Goal: Information Seeking & Learning: Learn about a topic

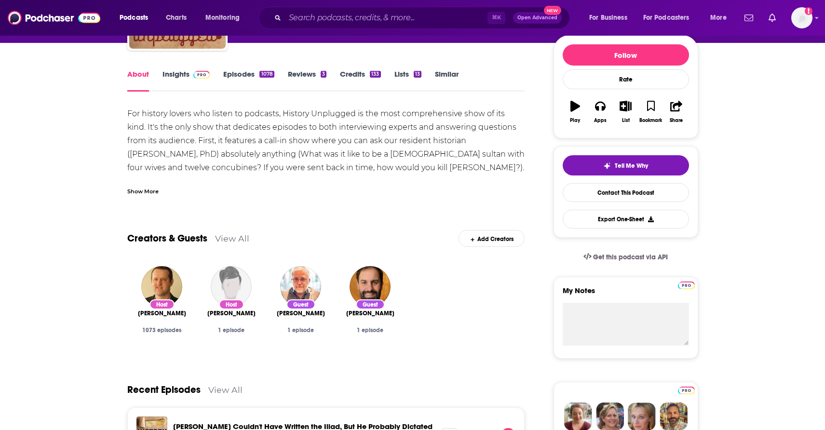
scroll to position [115, 0]
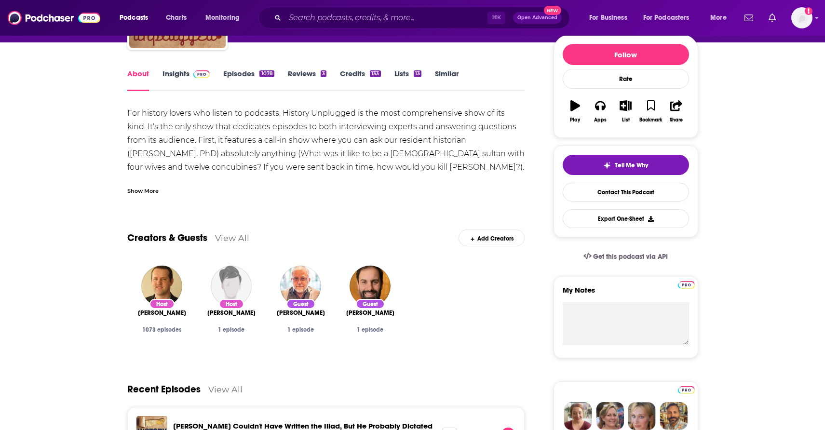
click at [235, 71] on link "Episodes 1078" at bounding box center [248, 80] width 51 height 22
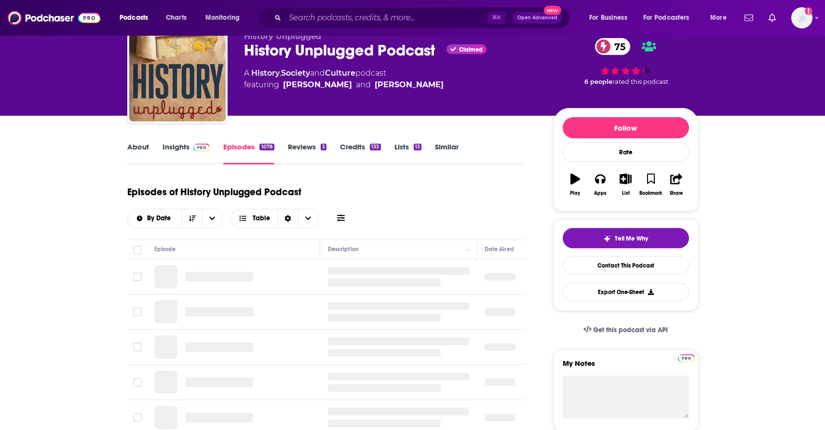
scroll to position [43, 0]
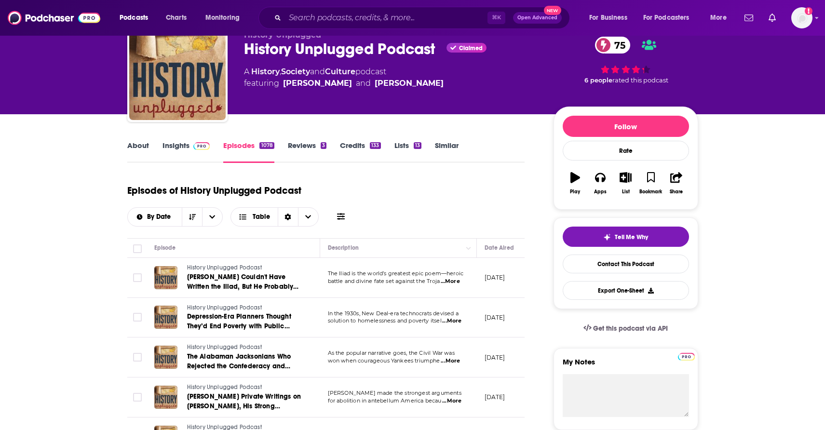
click at [131, 146] on link "About" at bounding box center [138, 152] width 22 height 22
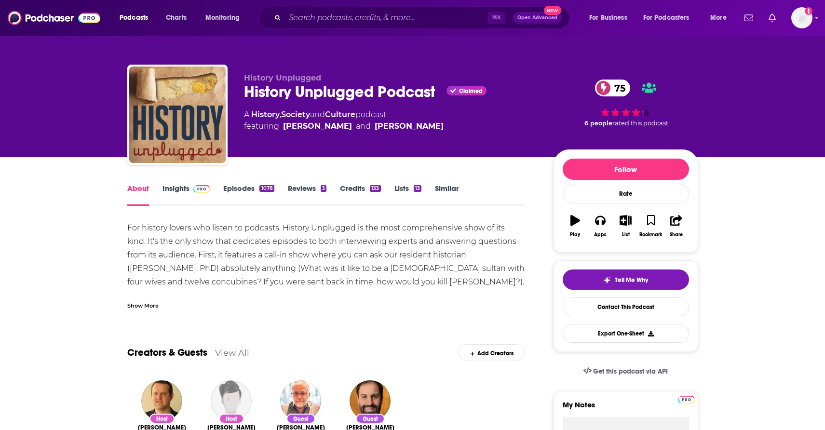
click at [173, 188] on link "Insights" at bounding box center [186, 195] width 48 height 22
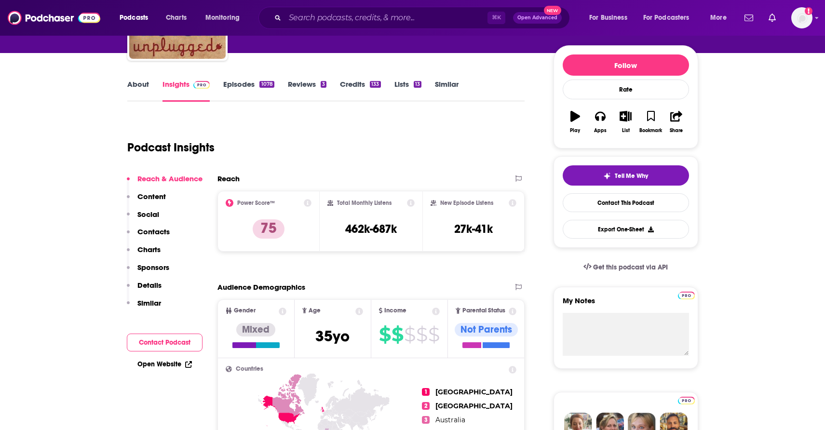
scroll to position [106, 0]
